Goal: Find specific page/section: Find specific page/section

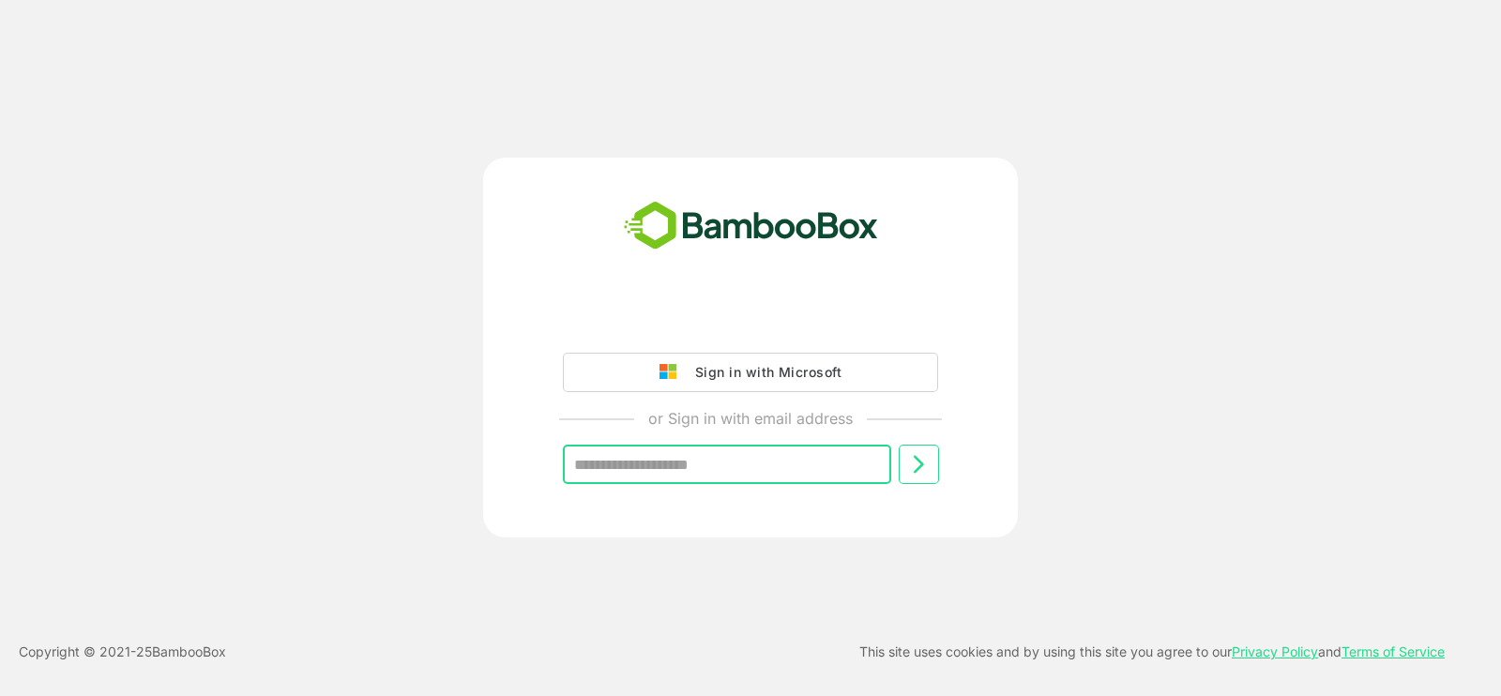
click at [716, 456] on input "text" at bounding box center [727, 464] width 328 height 39
type input "**********"
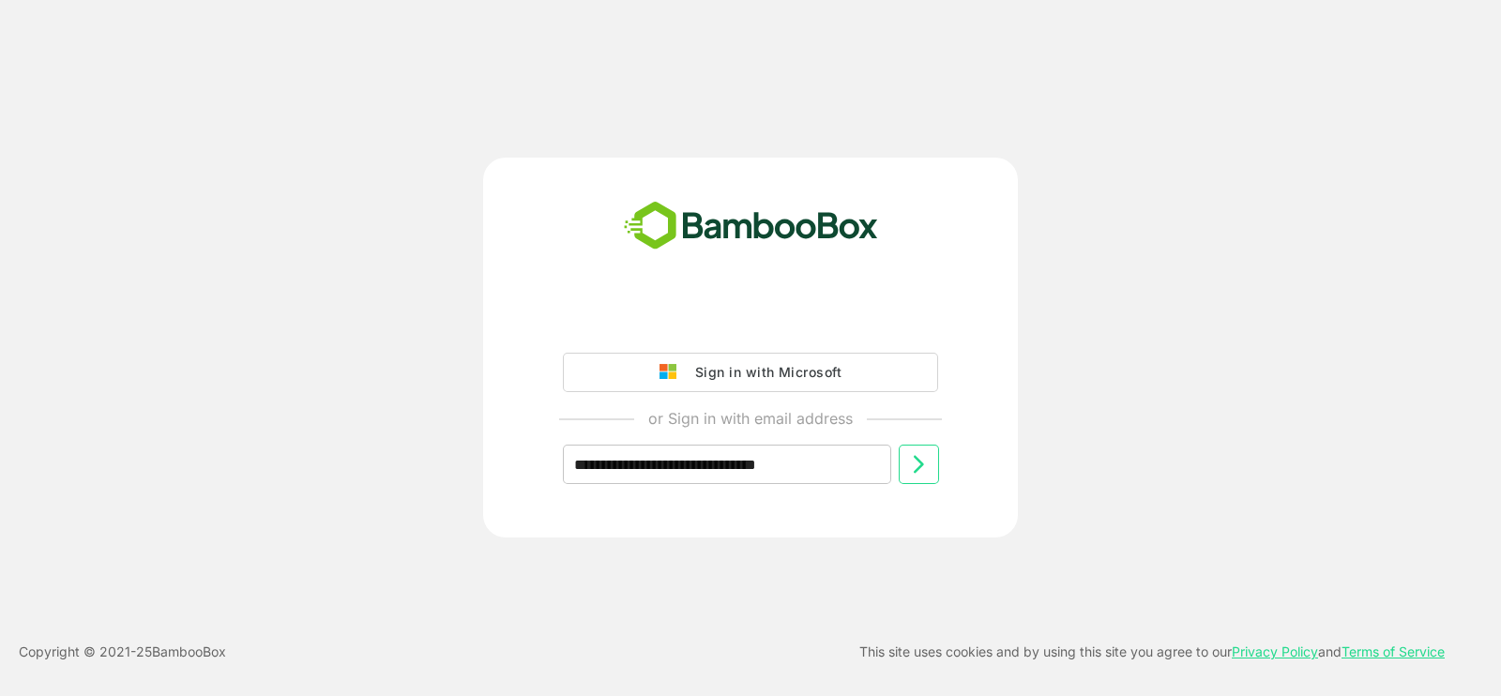
click at [918, 466] on icon at bounding box center [919, 465] width 10 height 18
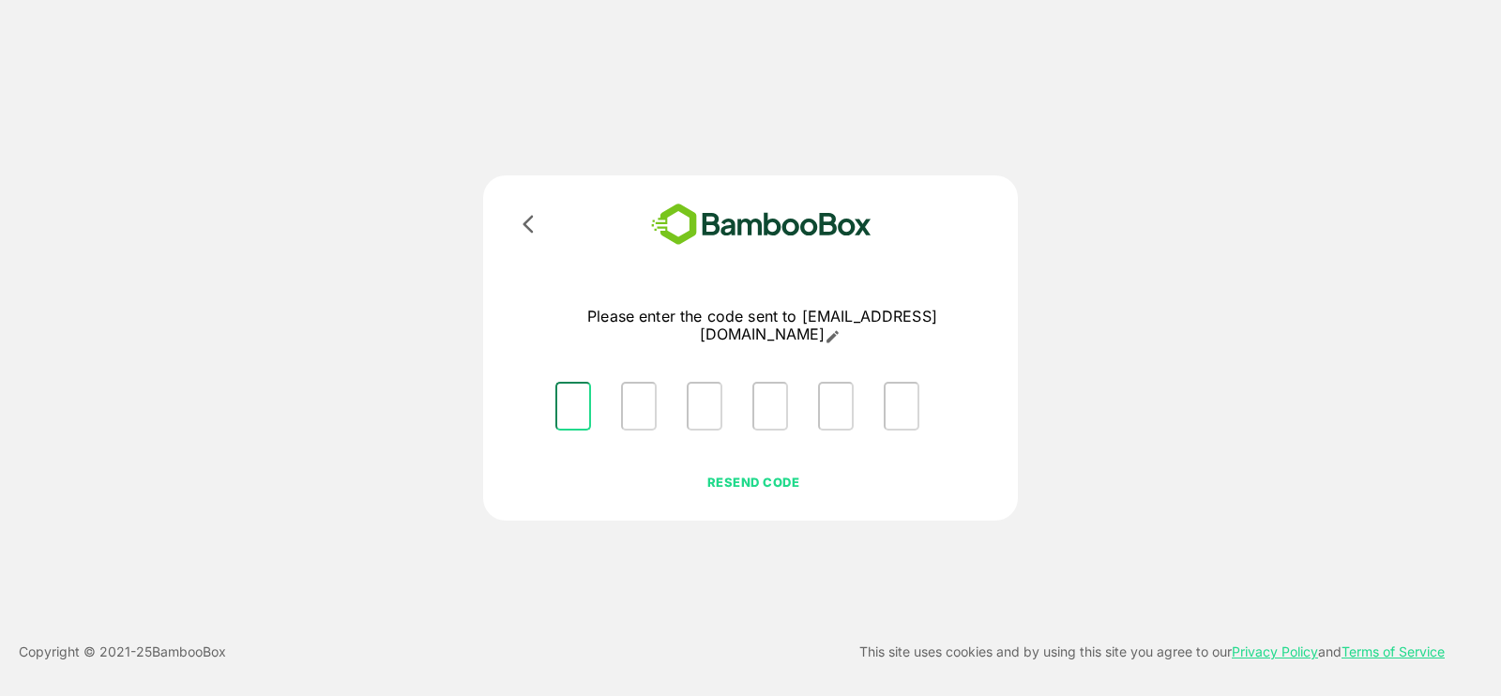
click at [572, 399] on input "Please enter OTP character 1" at bounding box center [573, 406] width 36 height 49
type input "*"
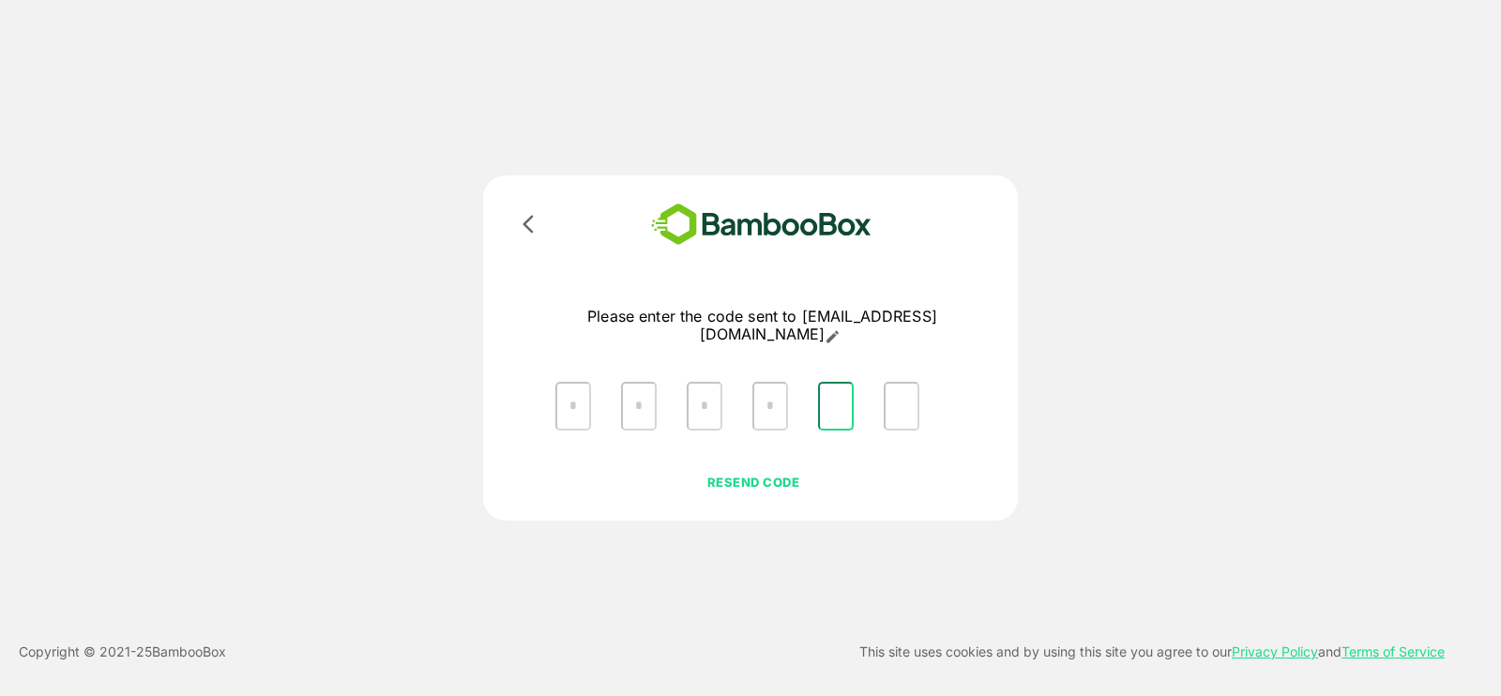
type input "*"
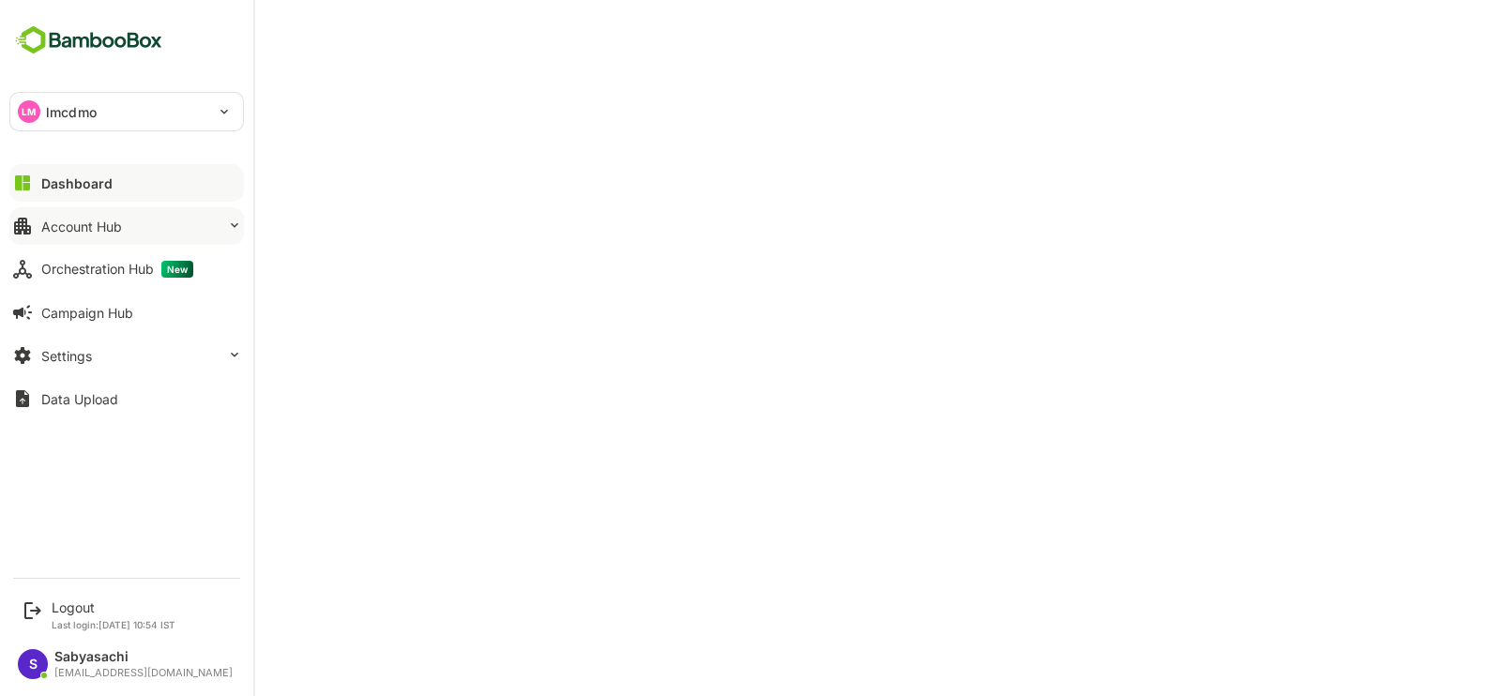
click at [82, 227] on div "Account Hub" at bounding box center [81, 227] width 81 height 16
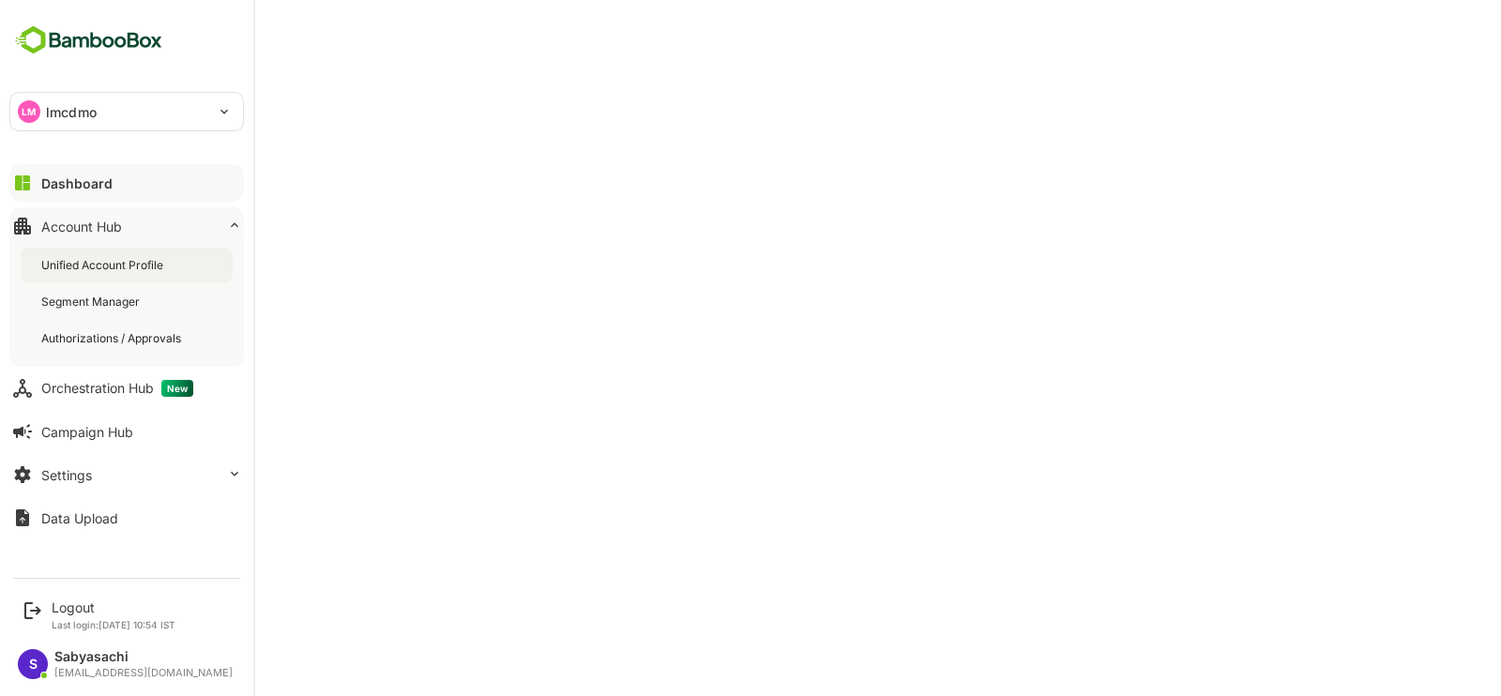
click at [92, 265] on div "Unified Account Profile" at bounding box center [104, 265] width 126 height 16
click at [83, 170] on button "Dashboard" at bounding box center [126, 183] width 234 height 38
